Goal: Information Seeking & Learning: Learn about a topic

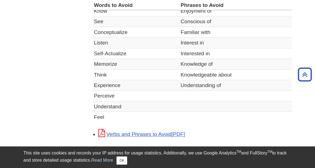
scroll to position [236, 0]
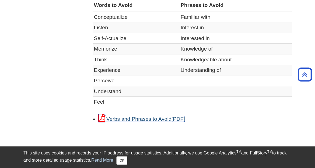
click at [156, 117] on link "Verbs and Phrases to Avoid" at bounding box center [141, 119] width 87 height 6
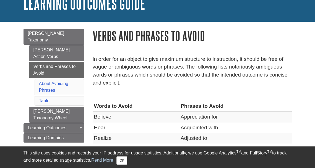
scroll to position [40, 0]
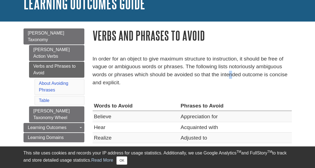
click at [231, 77] on p "In order for an object to give maximum structure to instruction, it should be f…" at bounding box center [192, 71] width 199 height 32
click at [137, 84] on p "In order for an object to give maximum structure to instruction, it should be f…" at bounding box center [192, 71] width 199 height 32
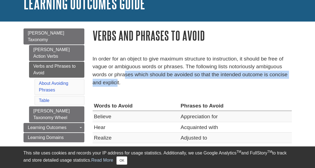
drag, startPoint x: 118, startPoint y: 82, endPoint x: 125, endPoint y: 74, distance: 10.8
click at [125, 74] on p "In order for an object to give maximum structure to instruction, it should be f…" at bounding box center [192, 71] width 199 height 32
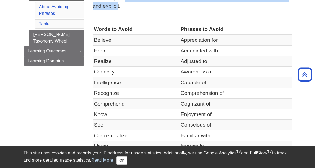
scroll to position [20, 0]
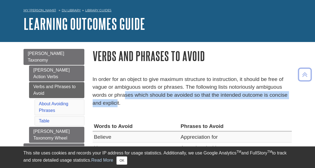
click at [166, 98] on p "In order for an object to give maximum structure to instruction, it should be f…" at bounding box center [192, 91] width 199 height 32
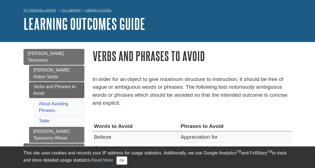
drag, startPoint x: 124, startPoint y: 103, endPoint x: 93, endPoint y: 78, distance: 40.1
click at [93, 78] on p "In order for an object to give maximum structure to instruction, it should be f…" at bounding box center [192, 91] width 199 height 32
copy p "In order for an object to give maximum structure to instruction, it should be f…"
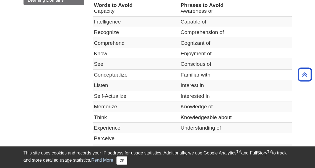
scroll to position [187, 0]
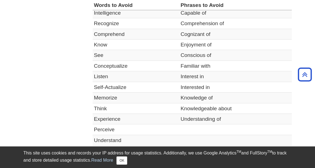
click at [219, 122] on td "Understanding of" at bounding box center [235, 119] width 113 height 11
drag, startPoint x: 222, startPoint y: 120, endPoint x: 182, endPoint y: 119, distance: 39.8
click at [182, 119] on td "Understanding of" at bounding box center [235, 119] width 113 height 11
copy td "Understanding of"
drag, startPoint x: 181, startPoint y: 87, endPoint x: 208, endPoint y: 87, distance: 27.6
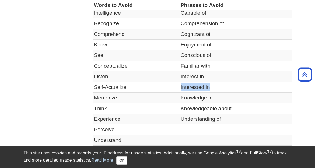
click at [208, 87] on td "Interested in" at bounding box center [235, 87] width 113 height 11
copy td "Interested in"
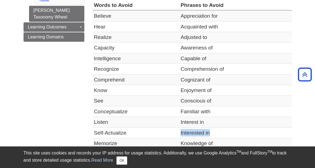
scroll to position [146, 0]
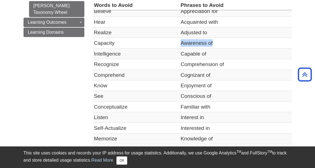
drag, startPoint x: 181, startPoint y: 43, endPoint x: 225, endPoint y: 42, distance: 44.5
click at [225, 42] on td "Awareness of" at bounding box center [235, 43] width 113 height 11
copy td "Awareness of"
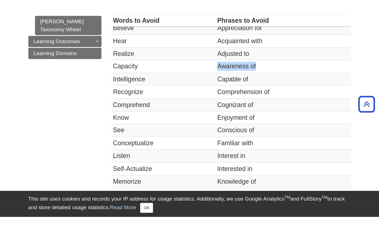
scroll to position [154, 0]
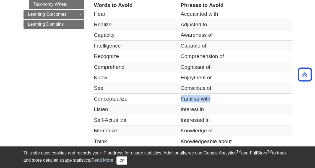
drag, startPoint x: 180, startPoint y: 98, endPoint x: 215, endPoint y: 98, distance: 35.1
click at [215, 98] on td "Familiar with" at bounding box center [235, 98] width 113 height 11
copy td "Familiar with"
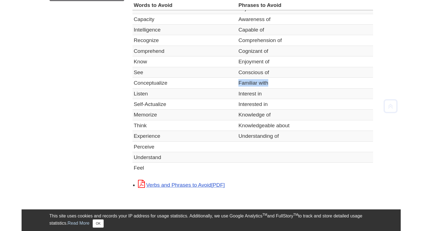
scroll to position [196, 0]
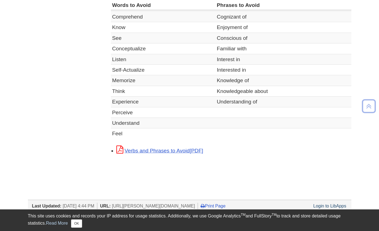
drag, startPoint x: 250, startPoint y: 88, endPoint x: 233, endPoint y: 92, distance: 17.6
click at [250, 88] on td "Knowledgeable about" at bounding box center [283, 91] width 136 height 11
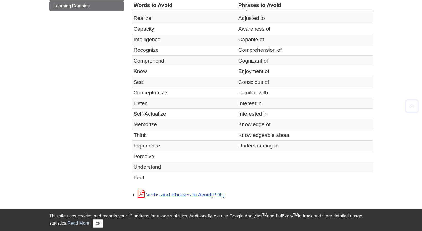
scroll to position [280, 0]
